Goal: Ask a question

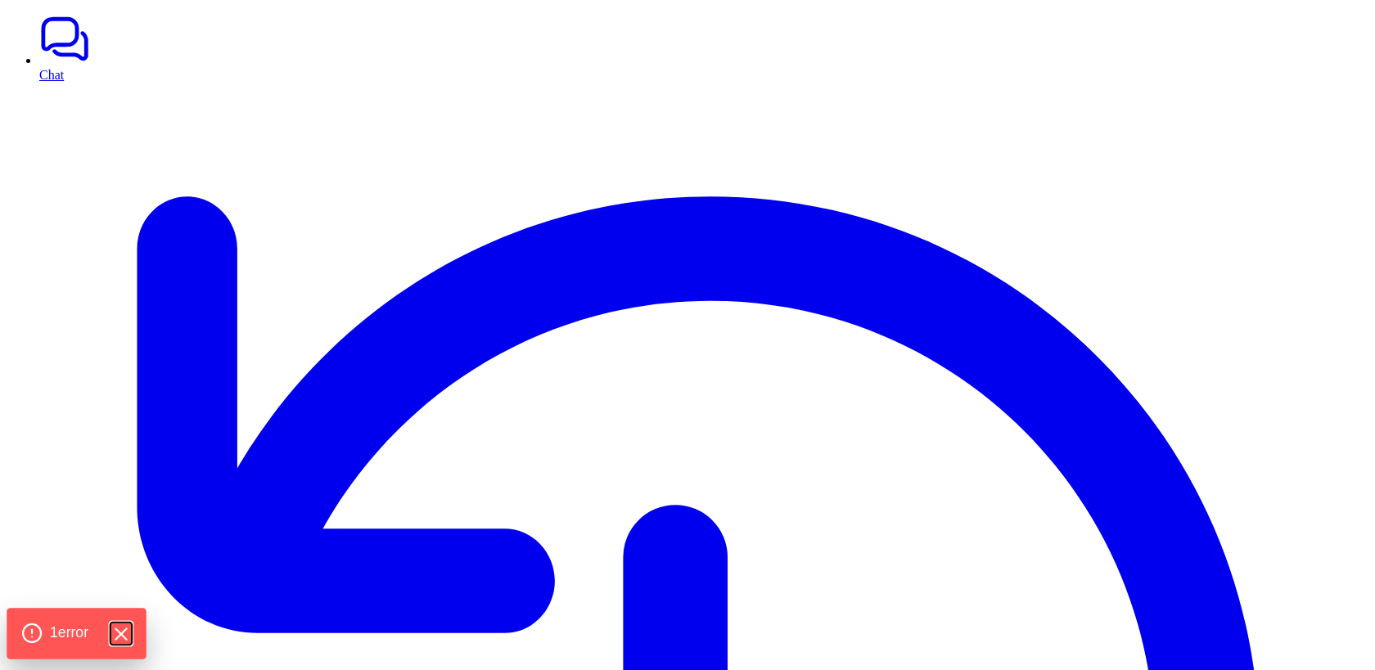
click at [126, 634] on icon "Hide Errors" at bounding box center [120, 634] width 11 height 11
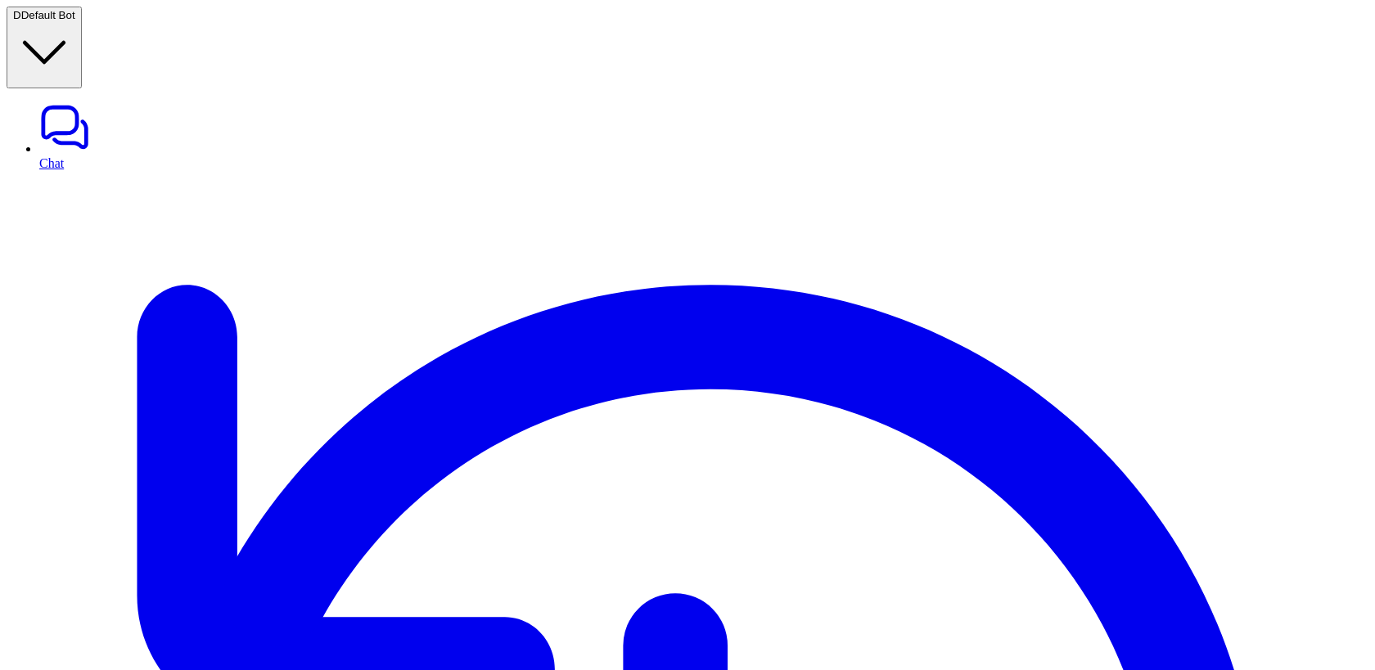
type textarea "**********"
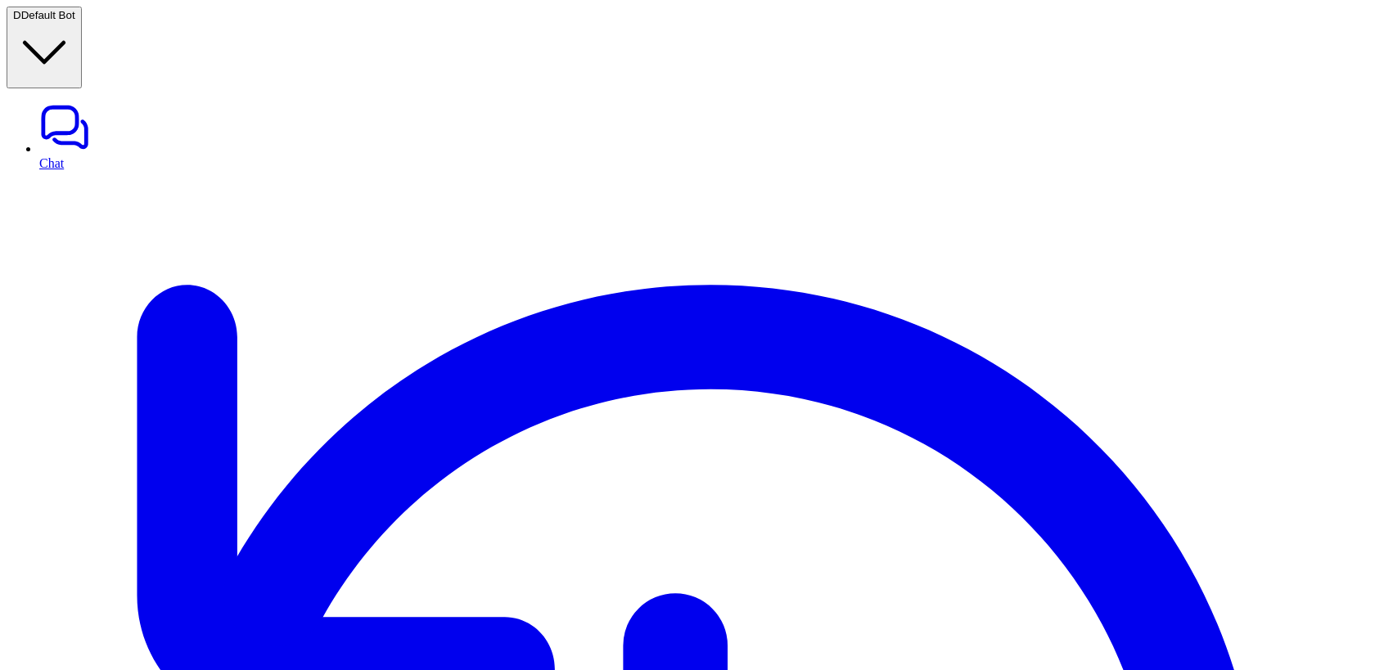
type textarea "**********"
